Goal: Task Accomplishment & Management: Manage account settings

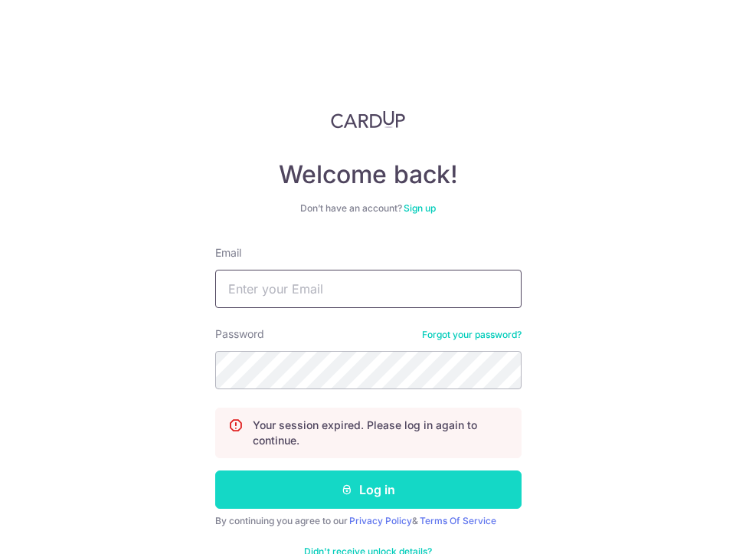
type input "[EMAIL_ADDRESS][DOMAIN_NAME]"
click at [352, 488] on icon "submit" at bounding box center [347, 489] width 12 height 12
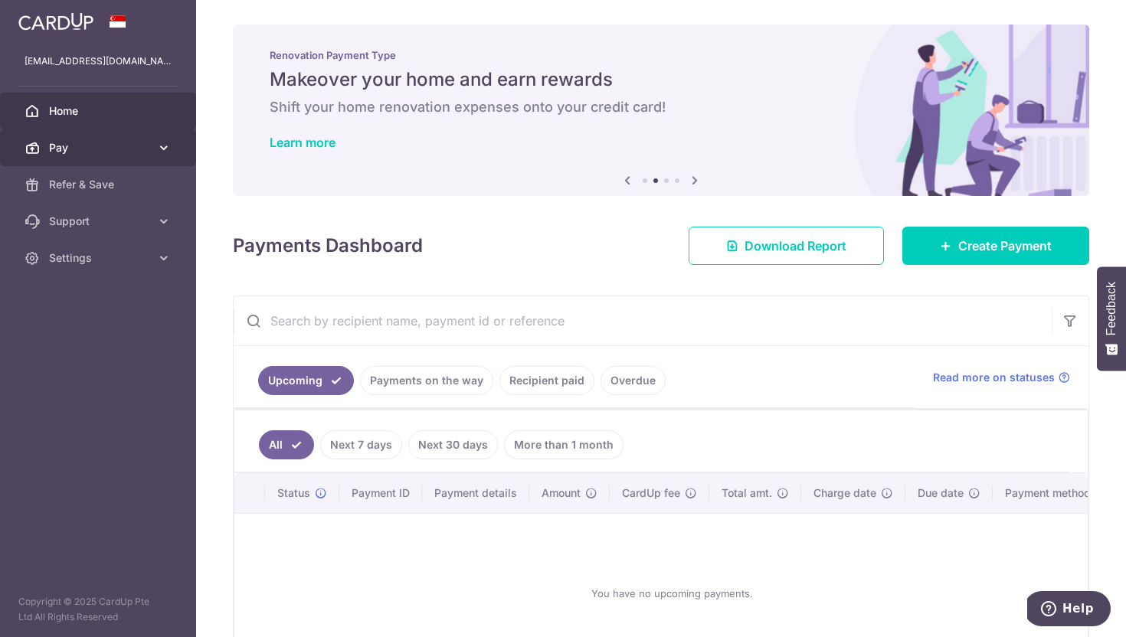
click at [162, 152] on icon at bounding box center [163, 147] width 15 height 15
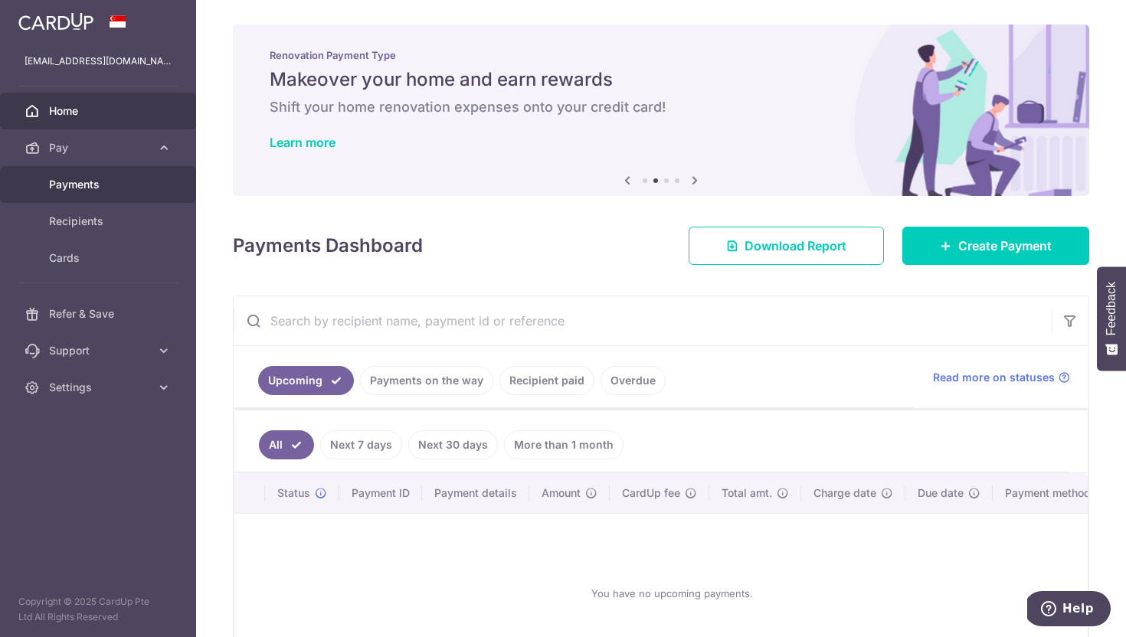
click at [107, 179] on span "Payments" at bounding box center [99, 184] width 101 height 15
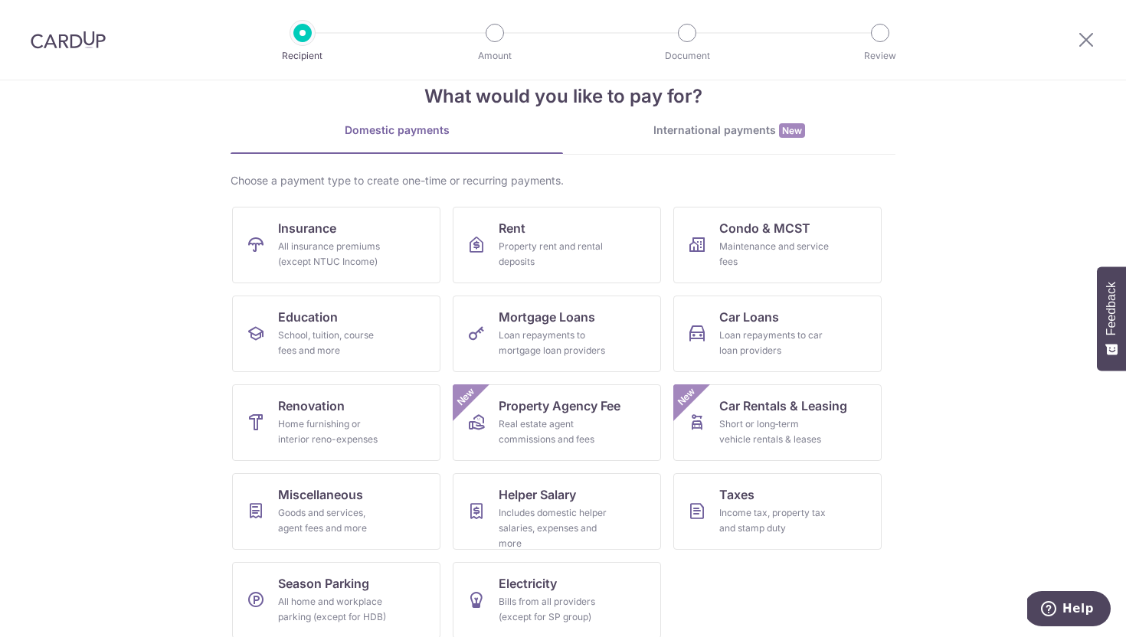
scroll to position [48, 0]
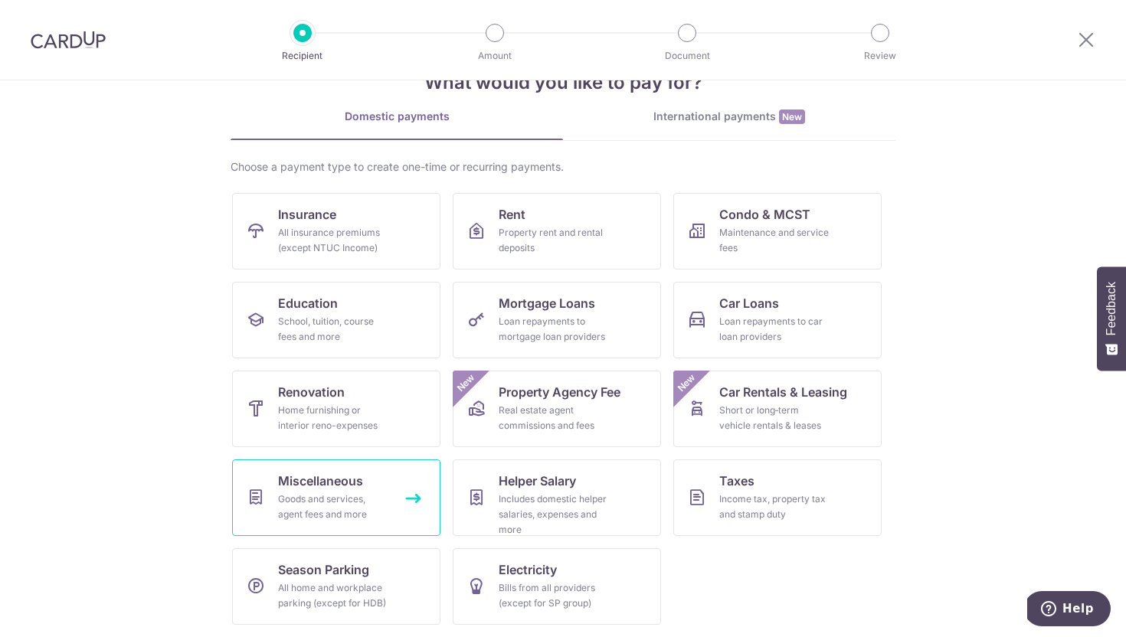
click at [311, 507] on div "Goods and services, agent fees and more" at bounding box center [333, 507] width 110 height 31
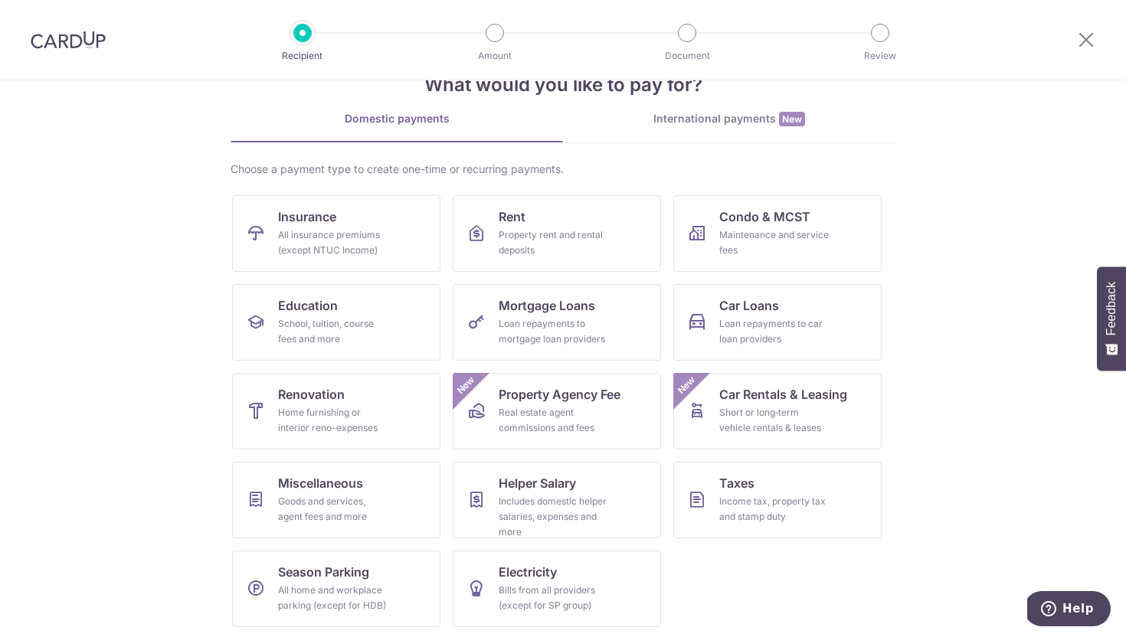
scroll to position [48, 0]
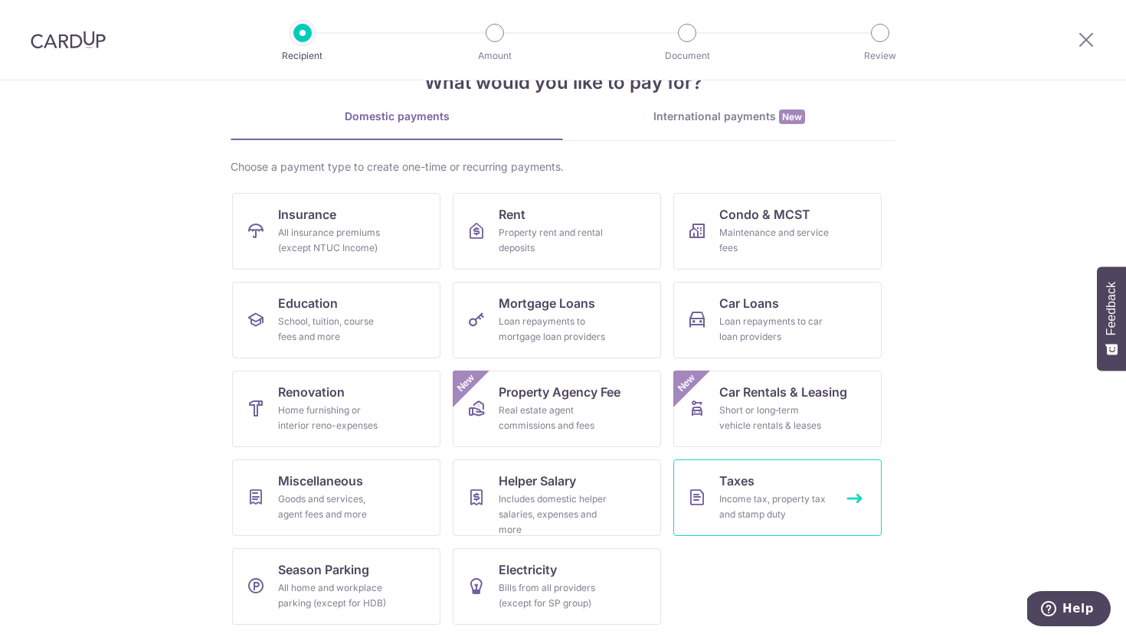
click at [762, 495] on div "Income tax, property tax and stamp duty" at bounding box center [774, 507] width 110 height 31
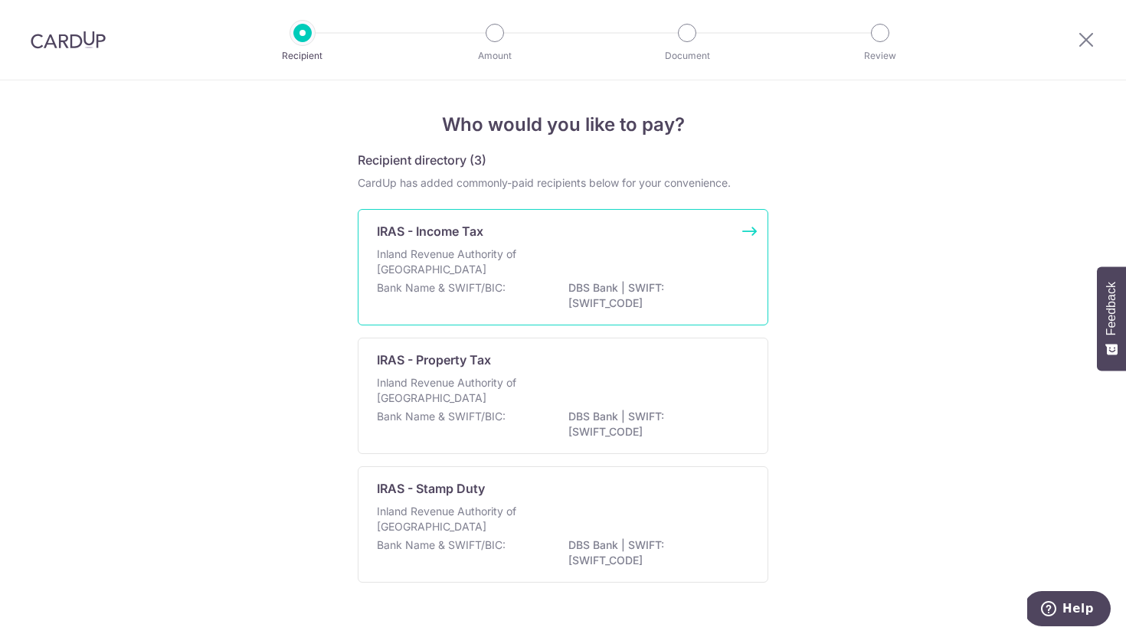
click at [541, 260] on div "Inland Revenue Authority of [GEOGRAPHIC_DATA]" at bounding box center [563, 264] width 372 height 34
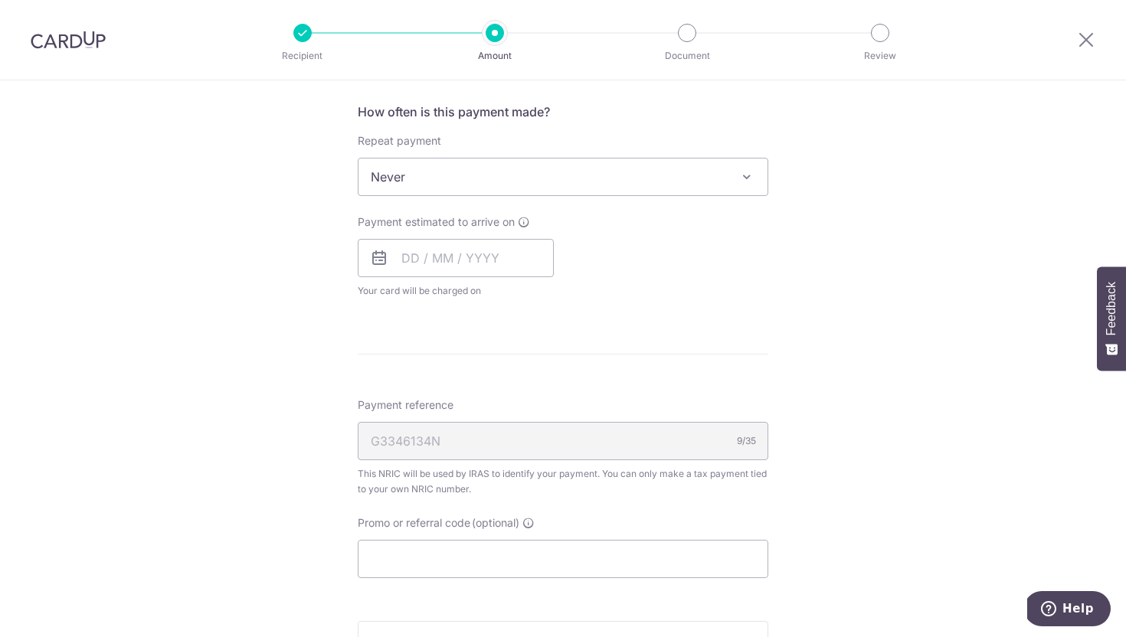
scroll to position [608, 0]
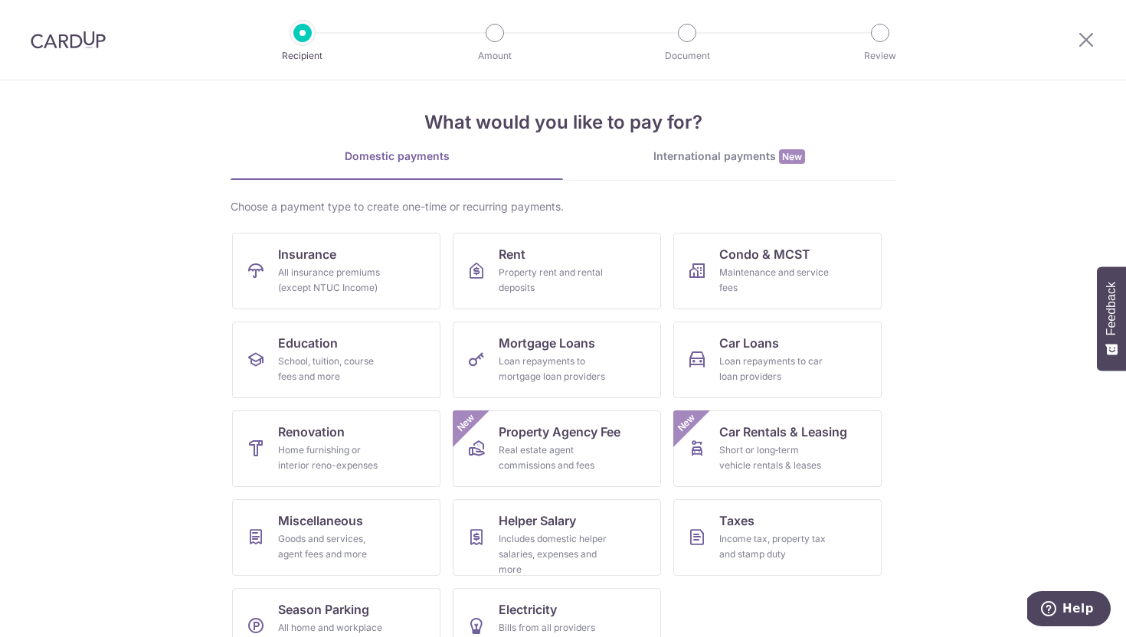
scroll to position [7, 0]
click at [689, 156] on div "International payments New" at bounding box center [729, 158] width 333 height 16
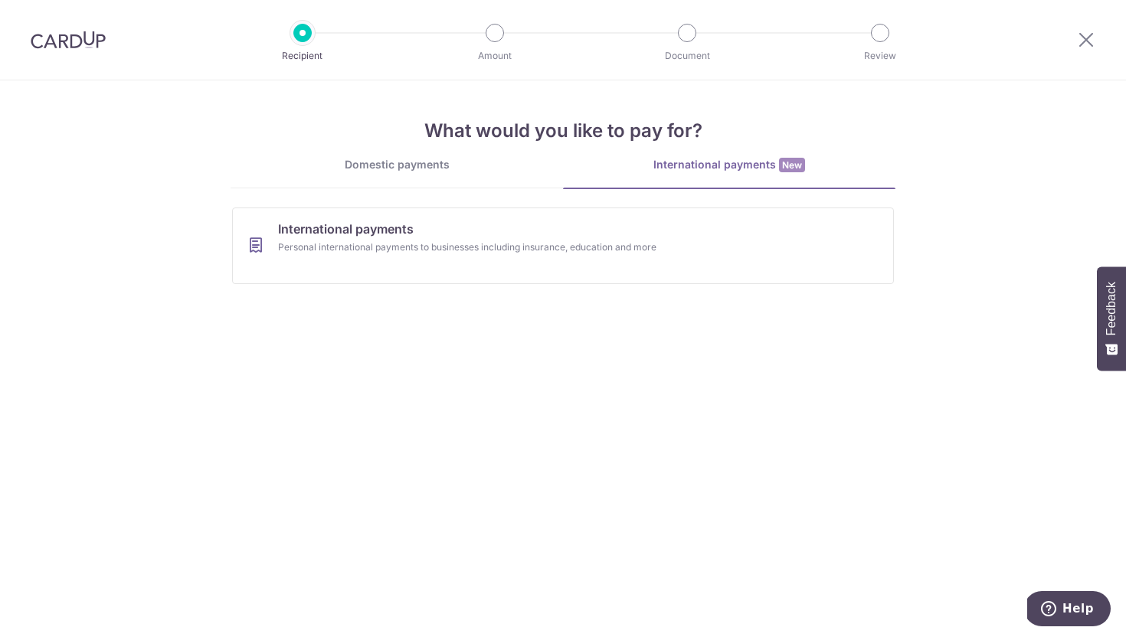
scroll to position [0, 0]
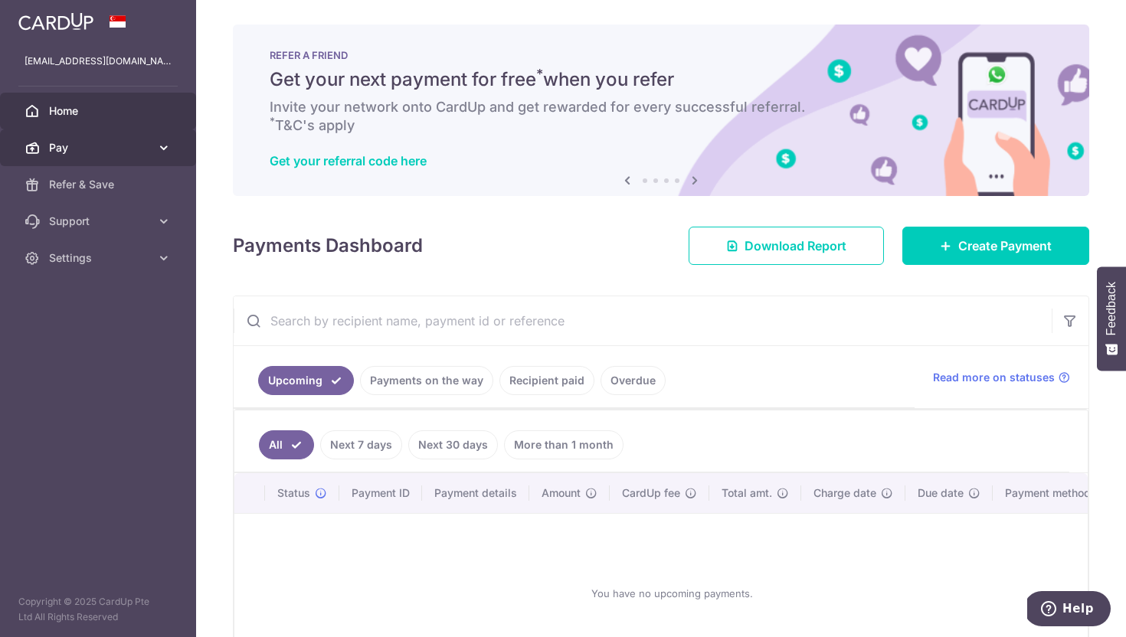
click at [162, 145] on icon at bounding box center [163, 147] width 15 height 15
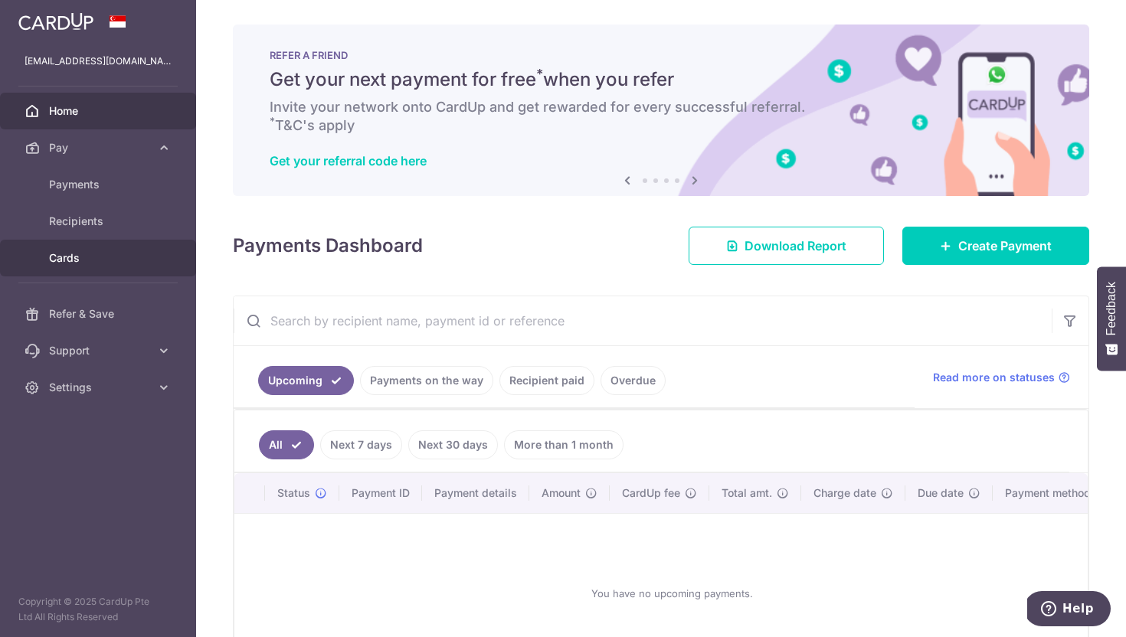
click at [89, 254] on span "Cards" at bounding box center [99, 258] width 101 height 15
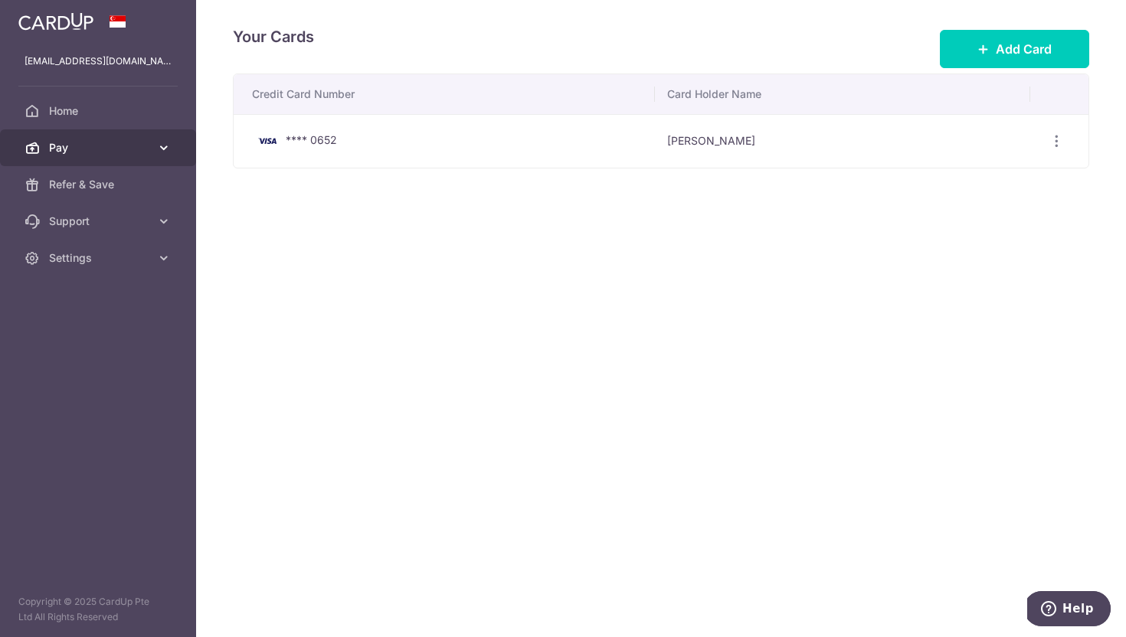
click at [167, 144] on icon at bounding box center [163, 147] width 15 height 15
